Goal: Information Seeking & Learning: Find specific fact

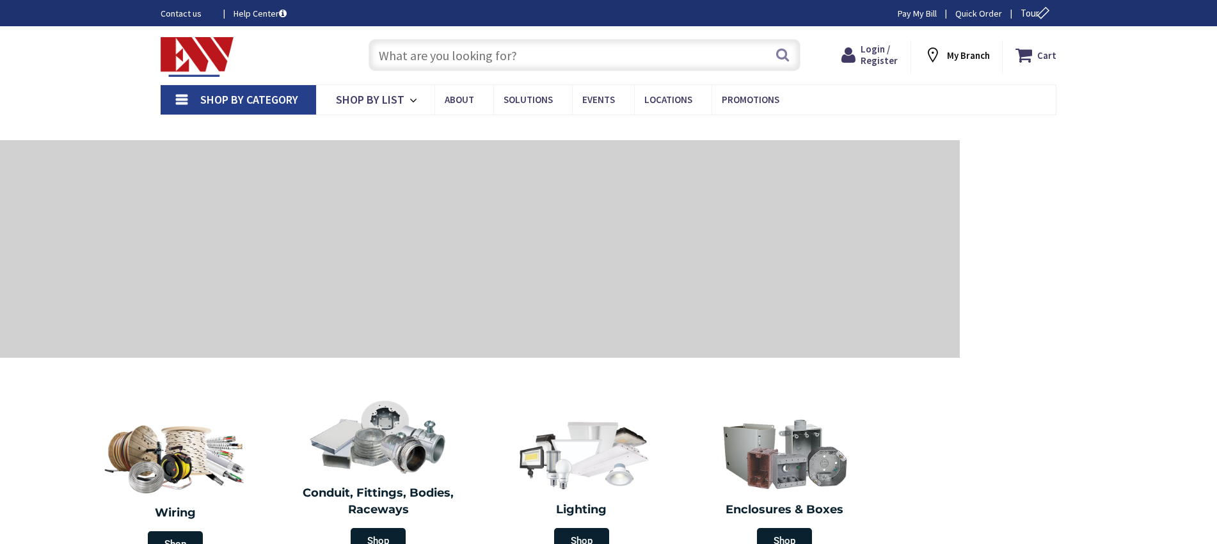
type input "U2860-XL-5T9"
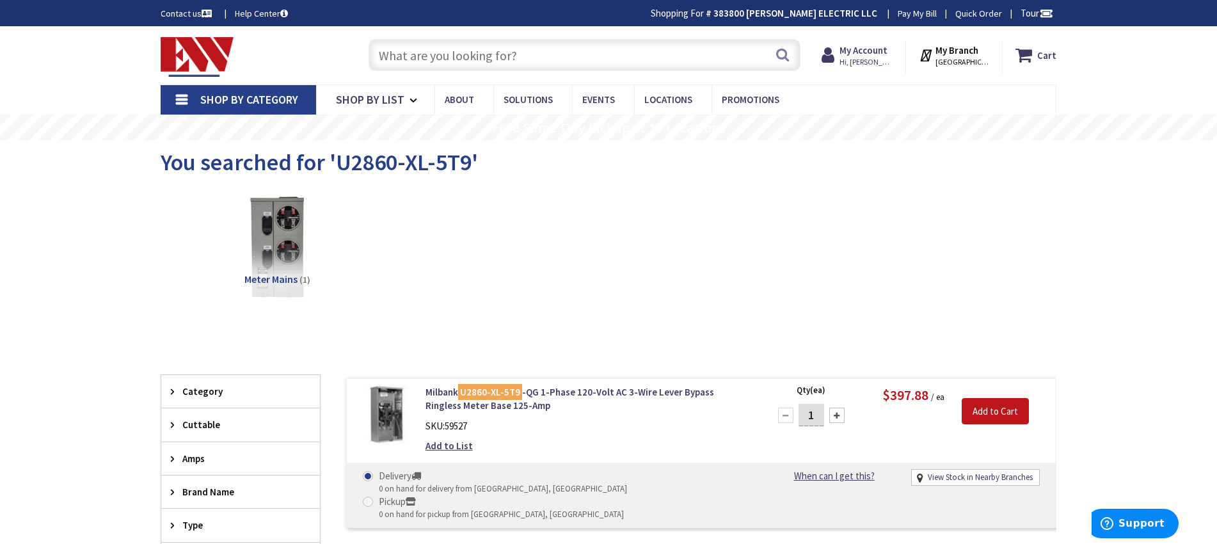
paste input "U2753-X-5T9"
type input "U2753-X-5T9"
